Goal: Task Accomplishment & Management: Manage account settings

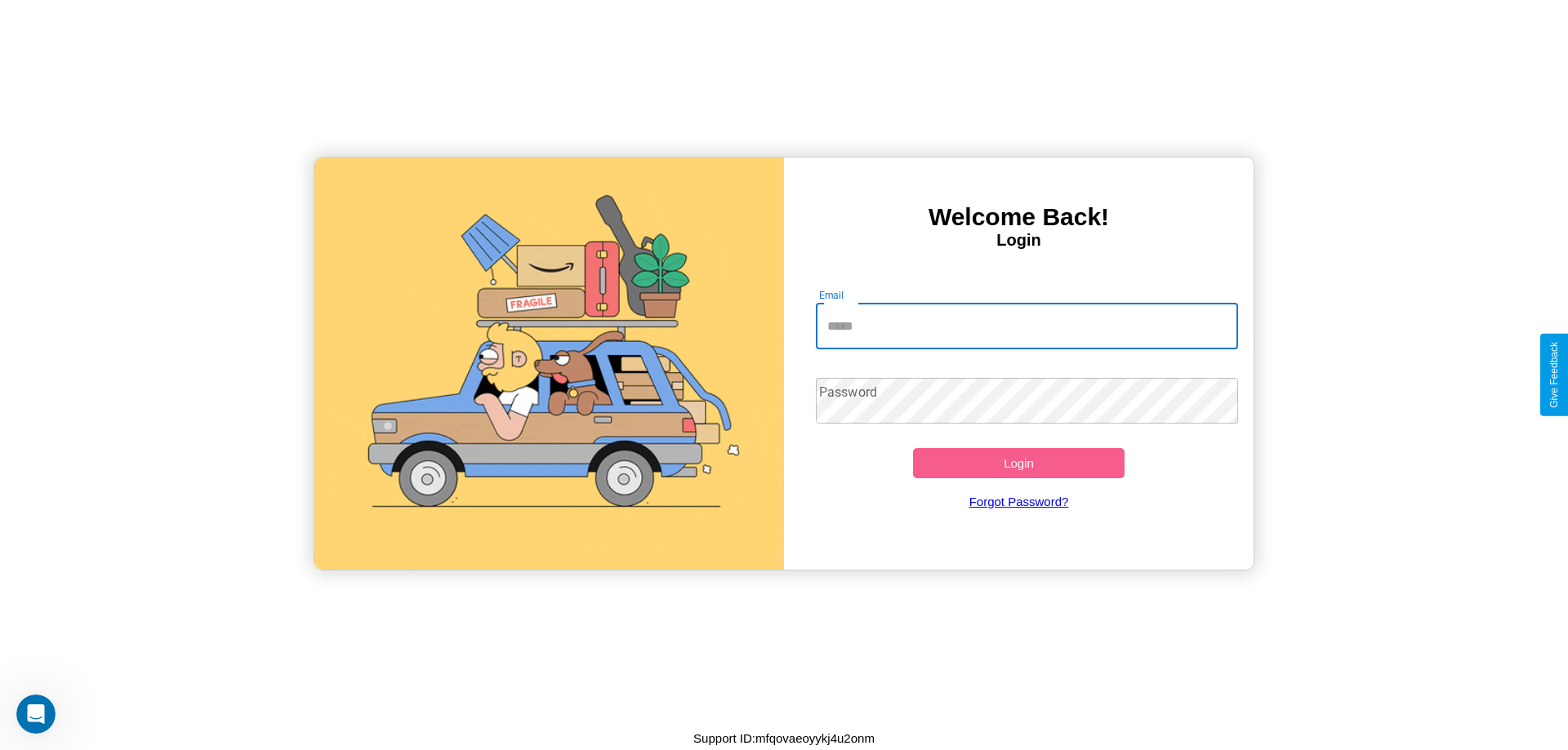
click at [1027, 326] on input "Email" at bounding box center [1028, 326] width 423 height 45
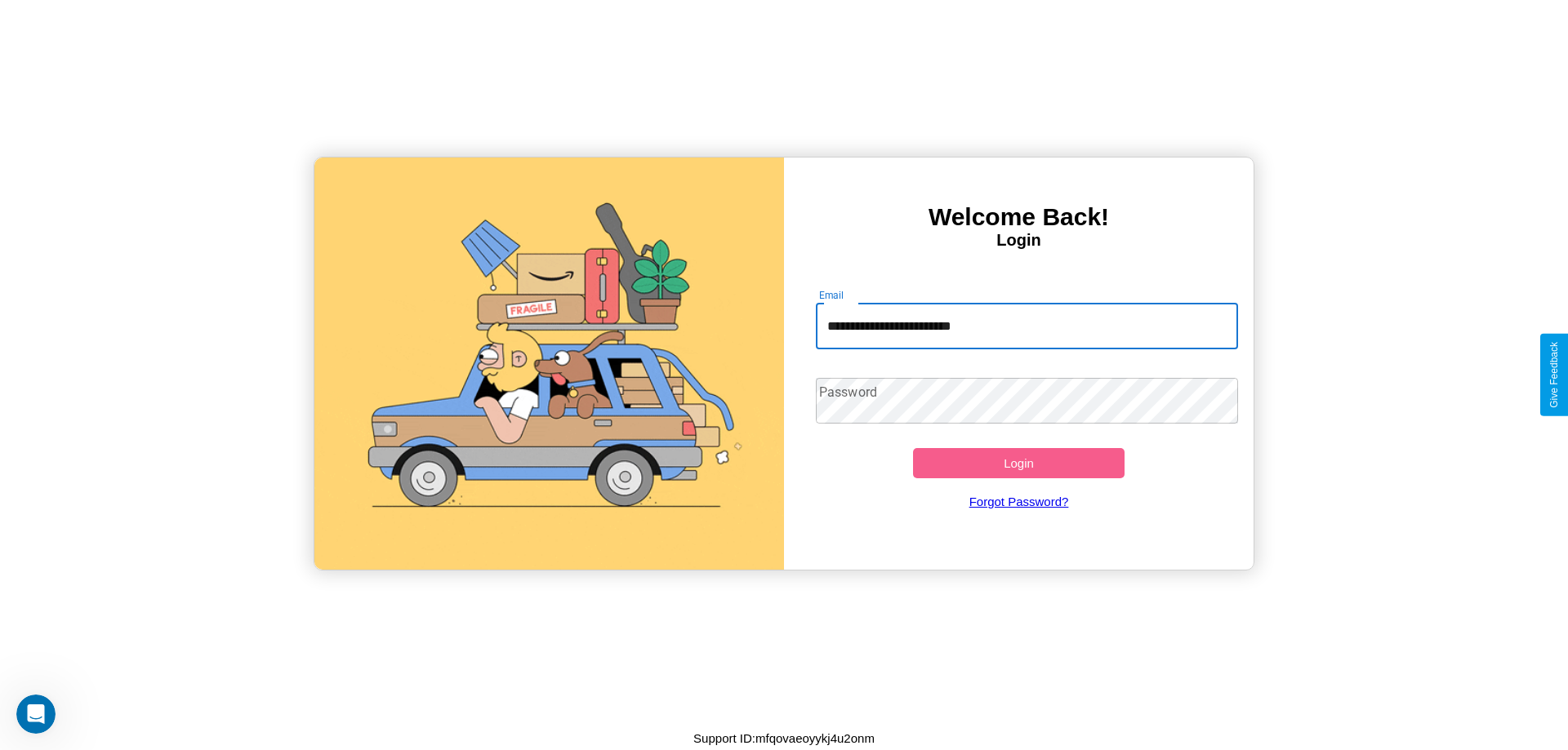
type input "**********"
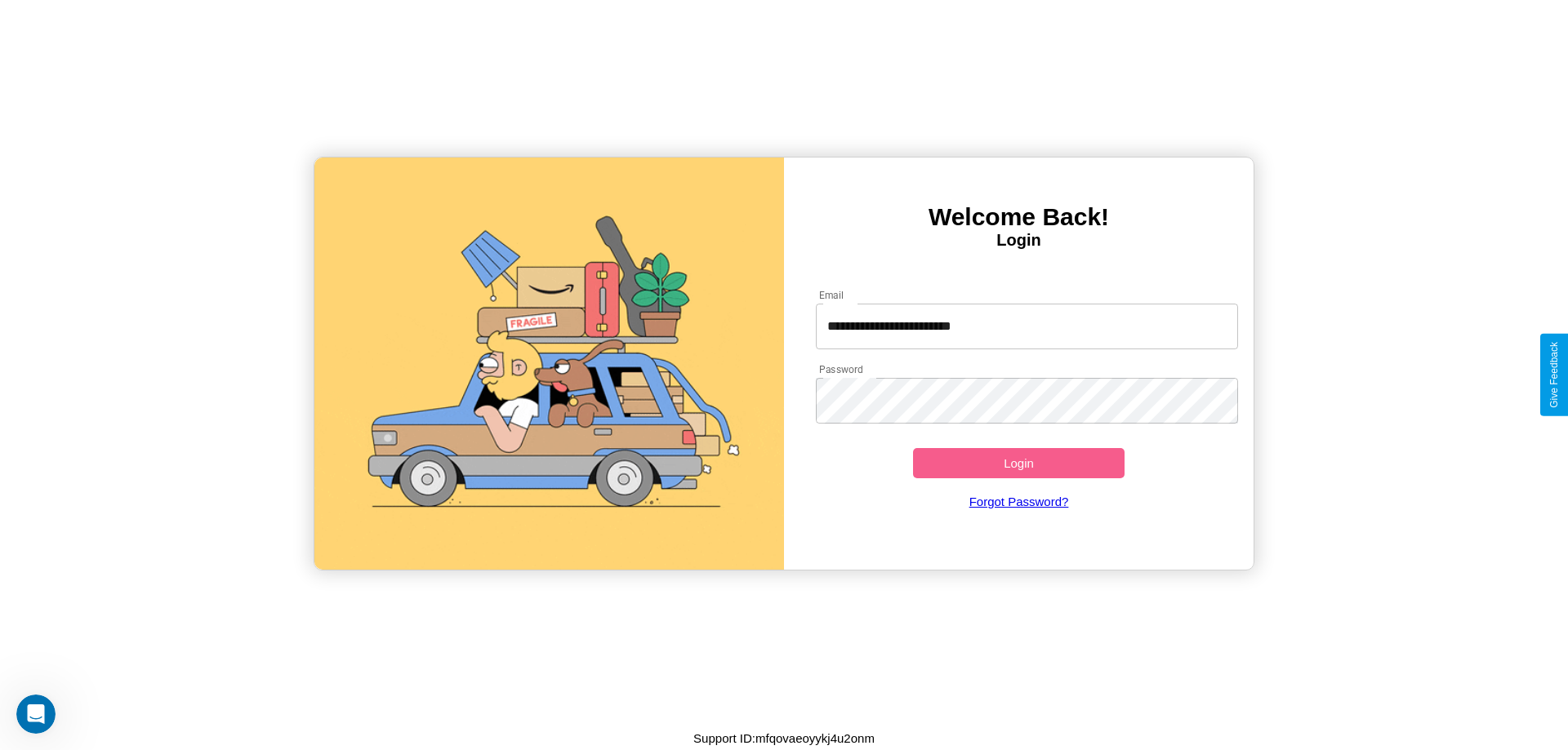
click at [1019, 463] on button "Login" at bounding box center [1019, 463] width 212 height 31
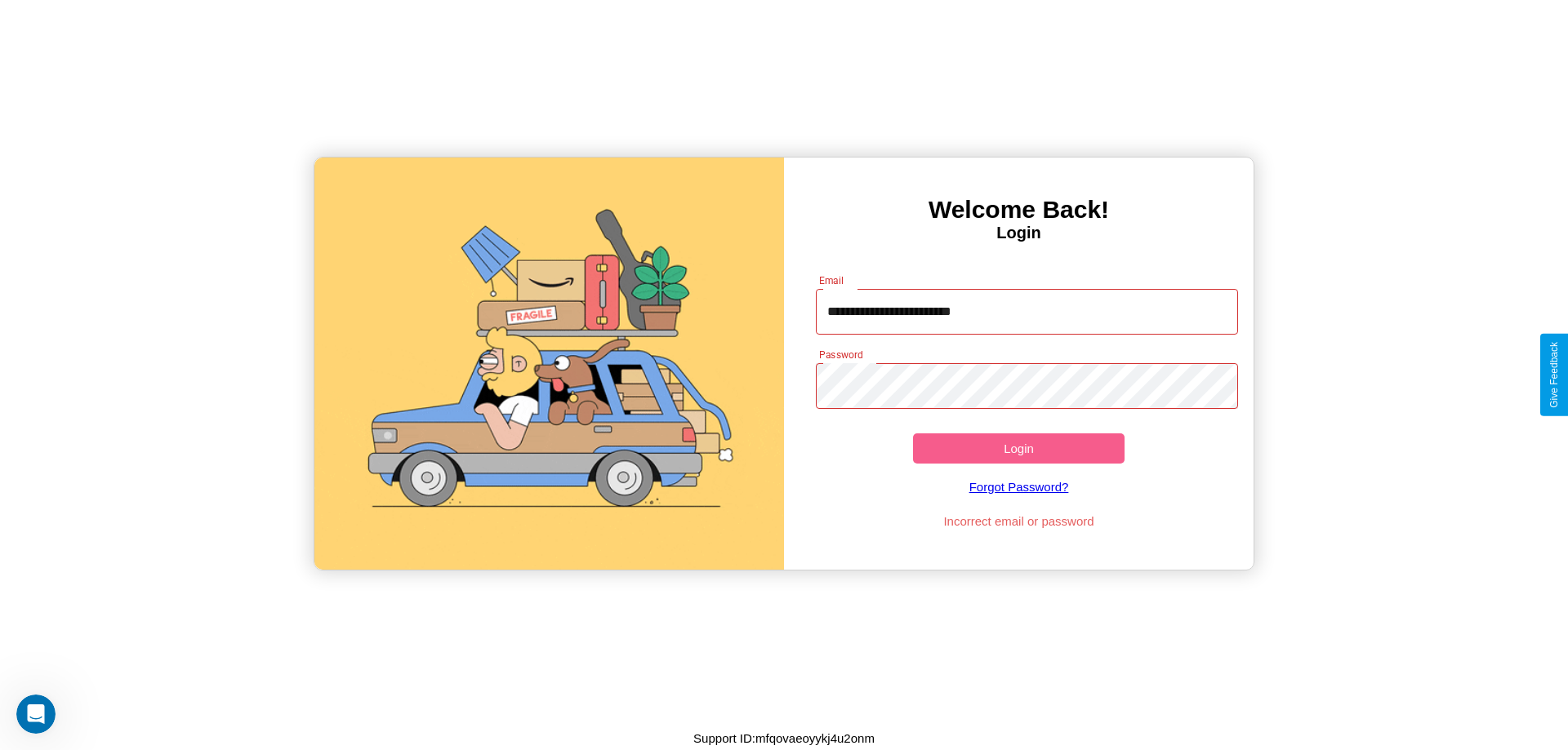
click at [1019, 448] on button "Login" at bounding box center [1019, 448] width 212 height 31
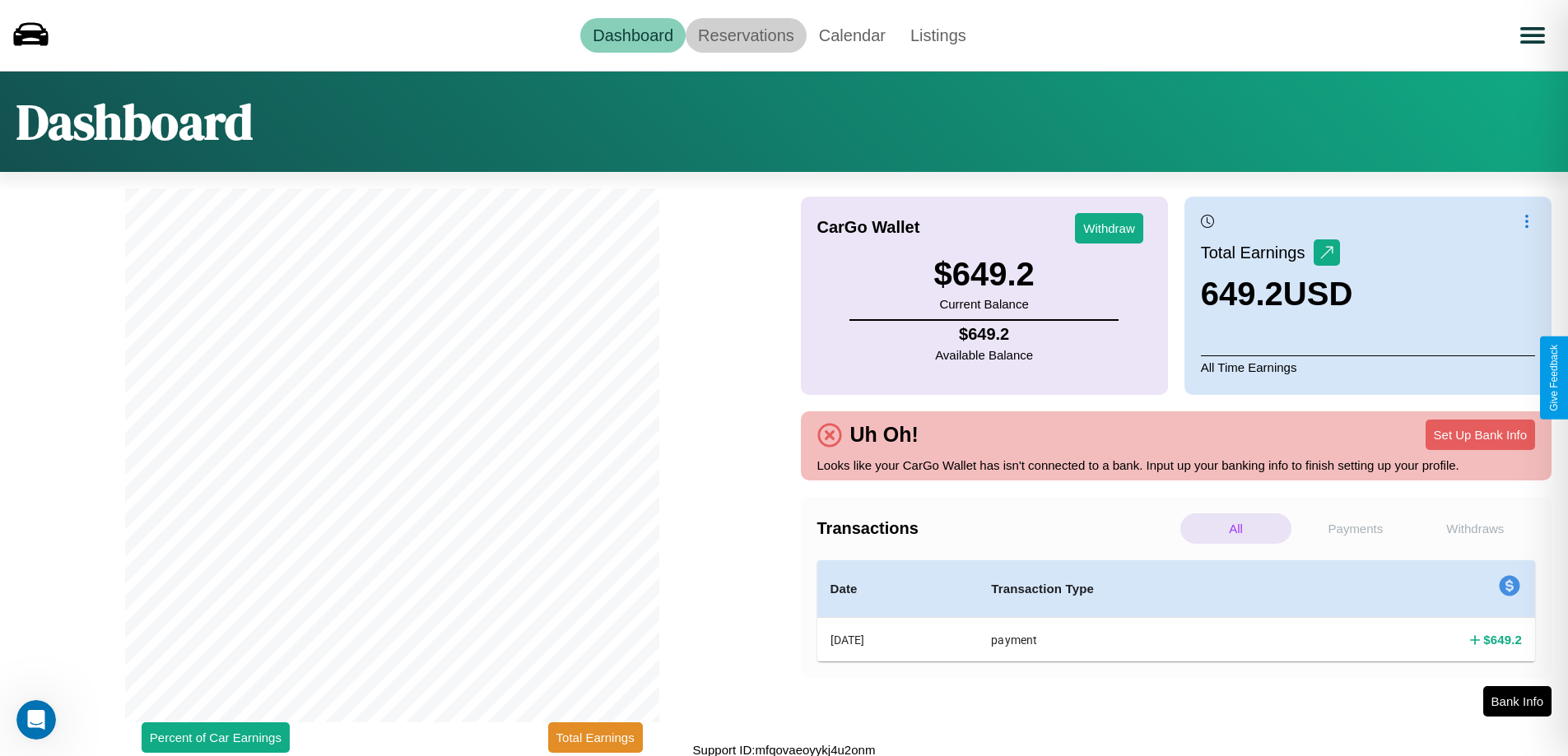
click at [746, 34] on link "Reservations" at bounding box center [746, 35] width 121 height 34
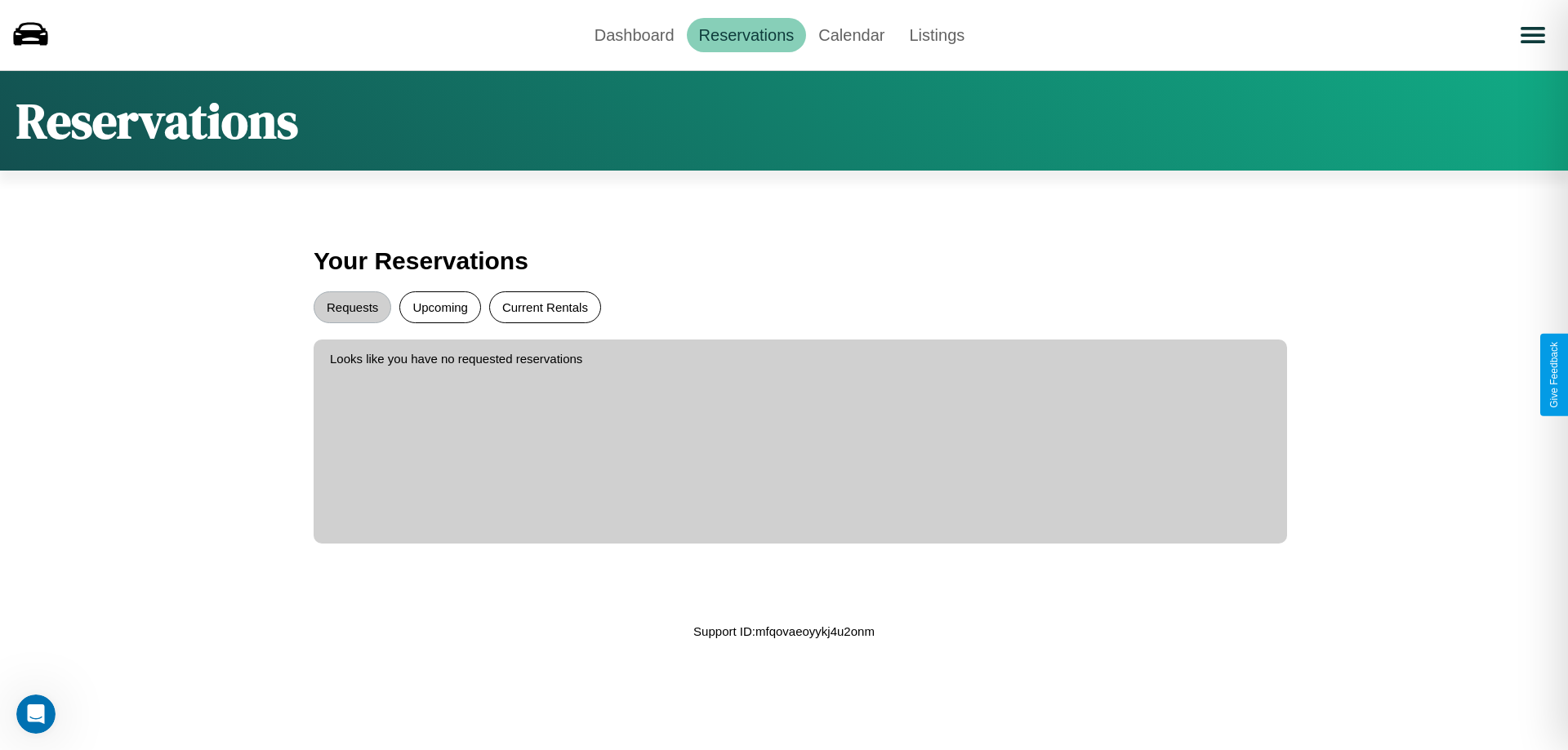
click at [545, 307] on button "Current Rentals" at bounding box center [545, 307] width 112 height 31
click at [352, 307] on button "Requests" at bounding box center [352, 307] width 78 height 31
click at [634, 34] on link "Dashboard" at bounding box center [635, 35] width 105 height 34
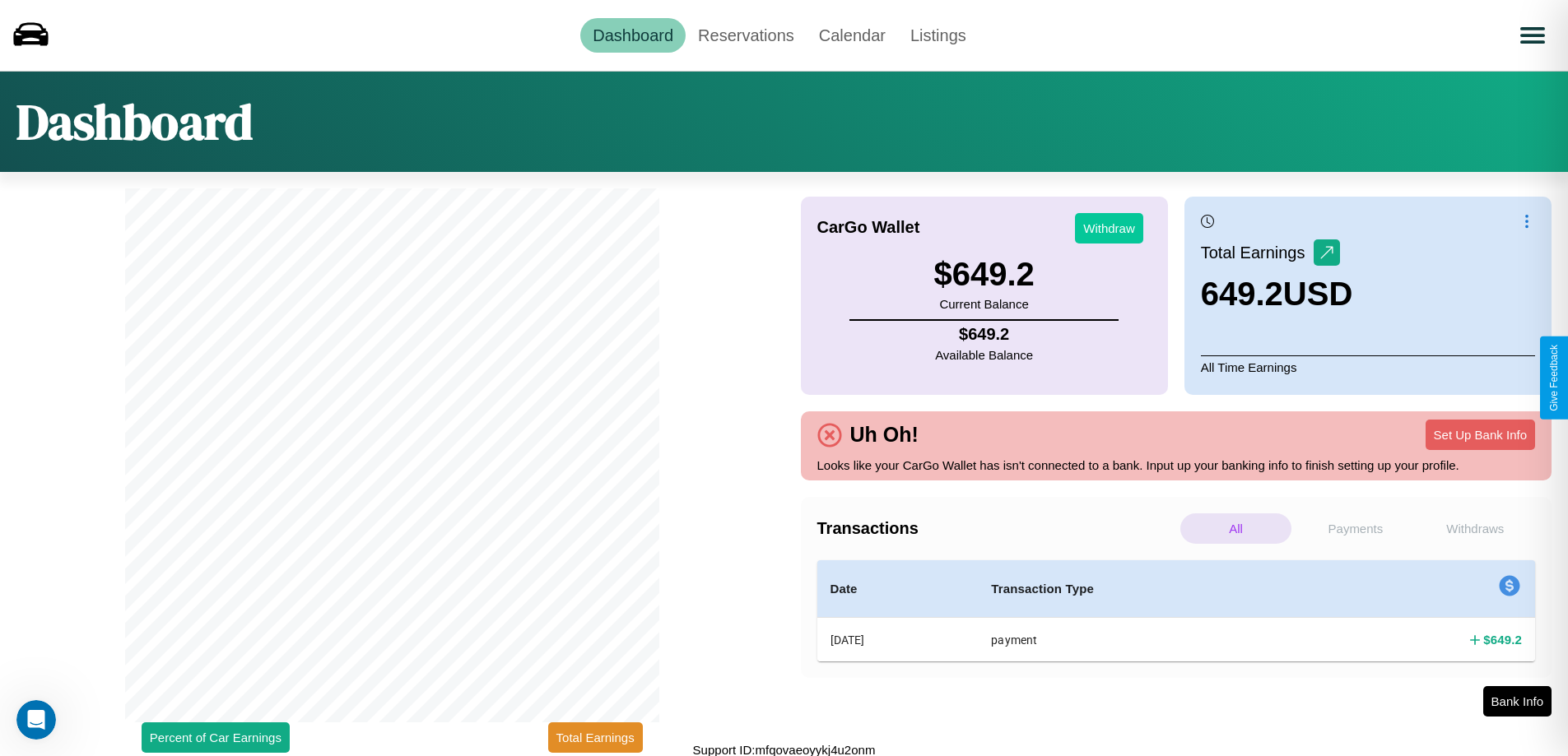
click at [1109, 228] on button "Withdraw" at bounding box center [1110, 228] width 69 height 31
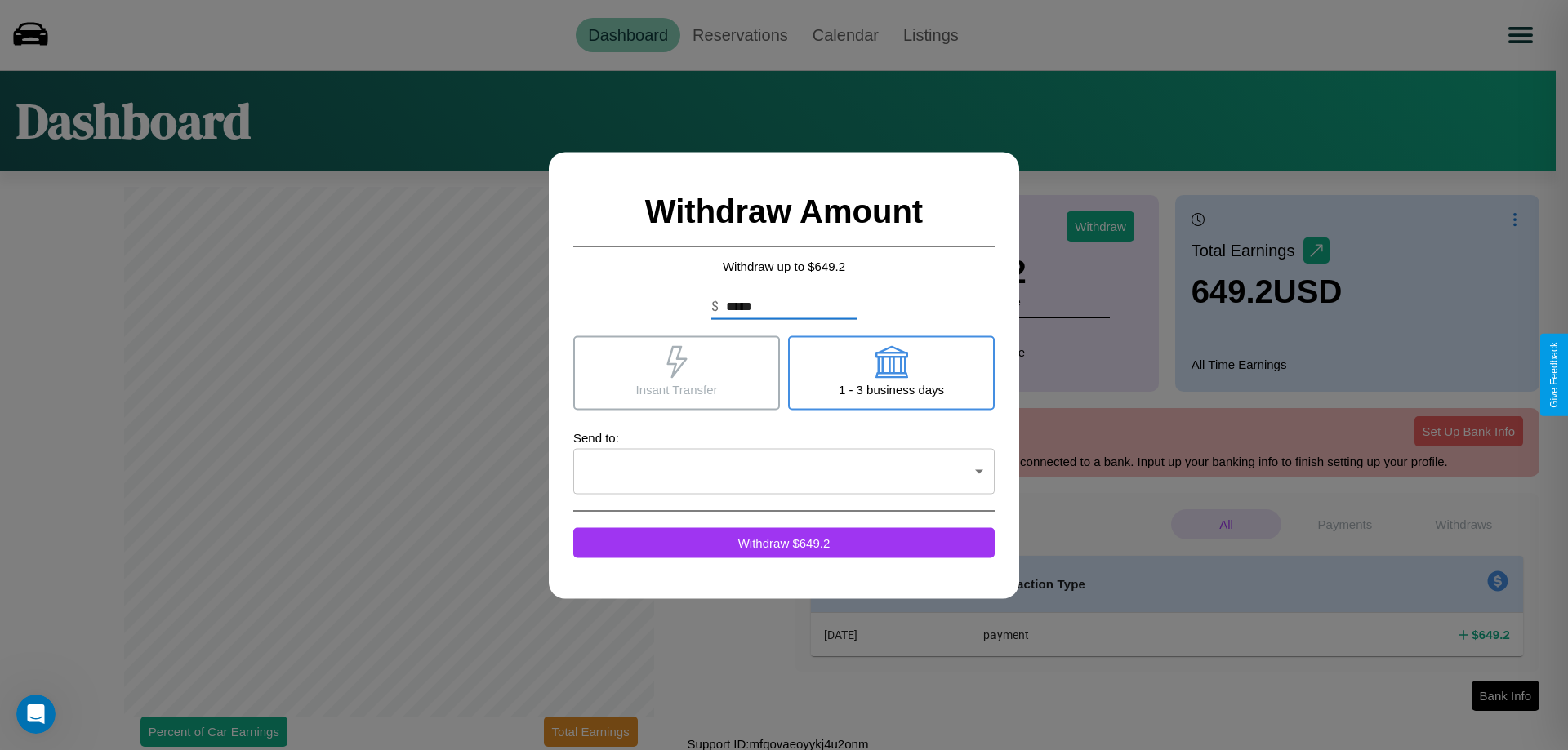
click at [891, 372] on icon at bounding box center [890, 361] width 32 height 32
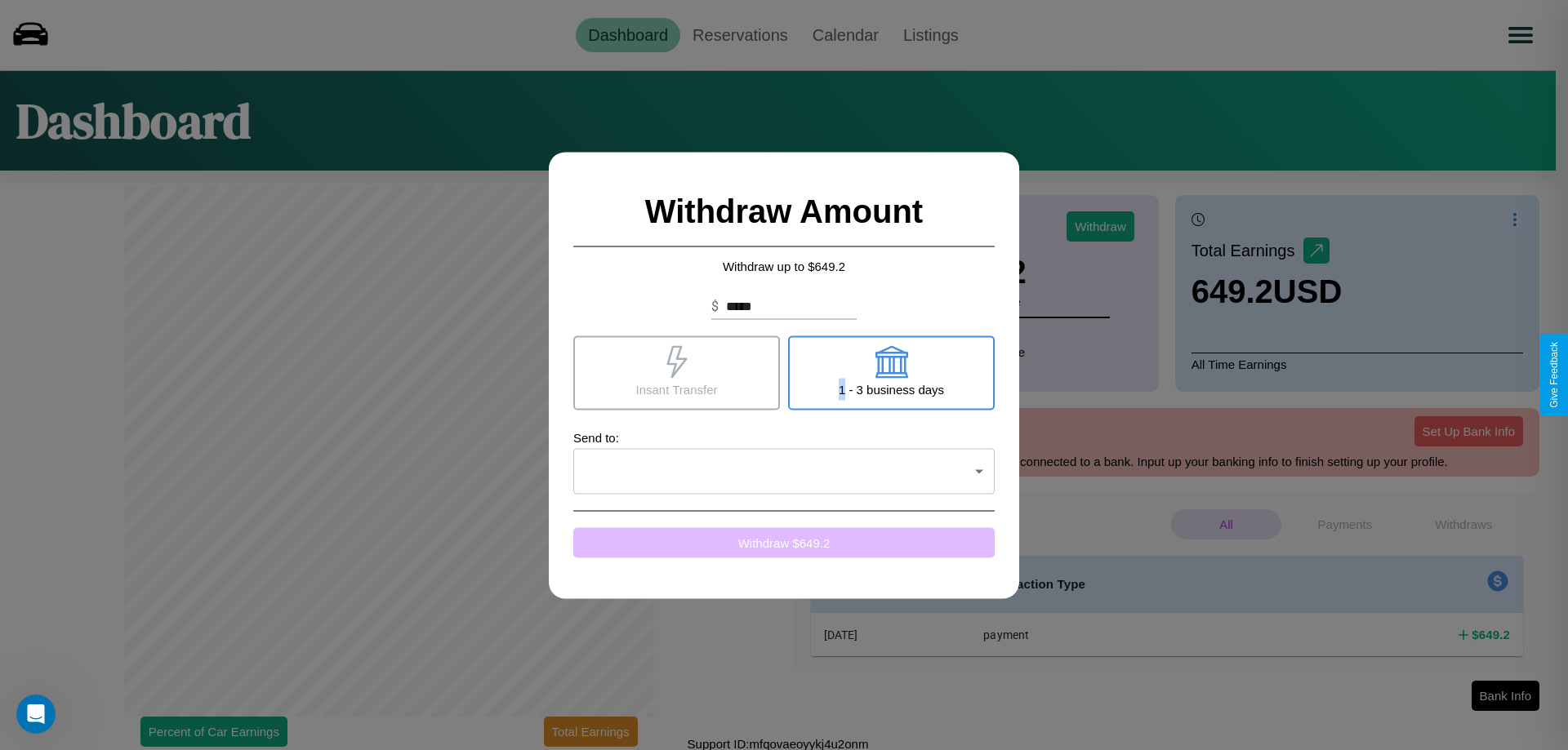
click at [784, 542] on button "Withdraw $ 649.2" at bounding box center [784, 542] width 422 height 31
